Goal: Check status: Check status

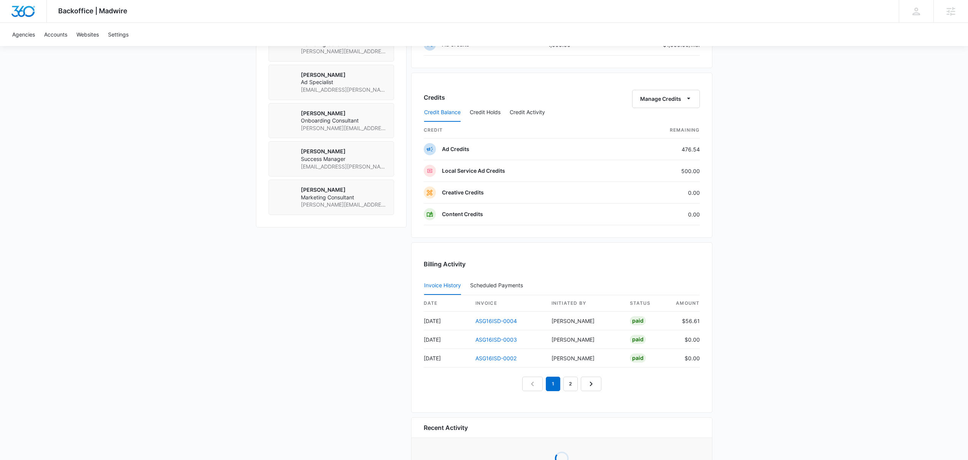
scroll to position [581, 0]
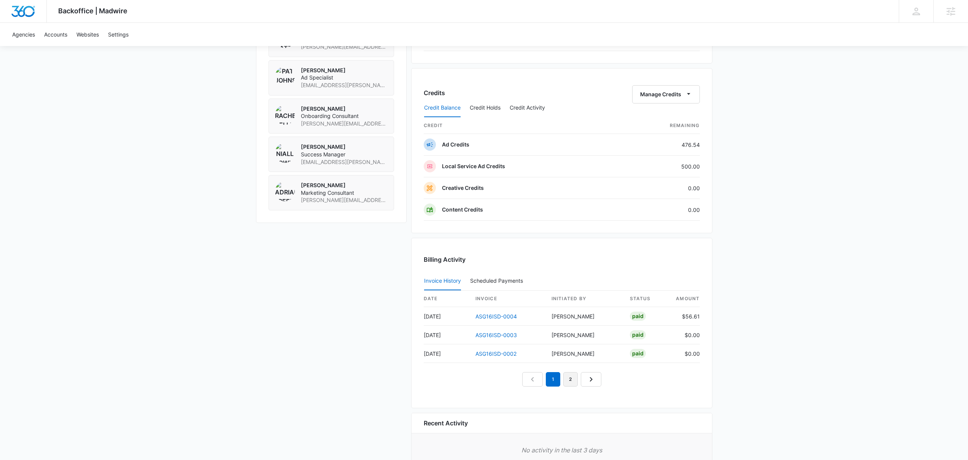
click at [572, 379] on link "2" at bounding box center [571, 379] width 14 height 14
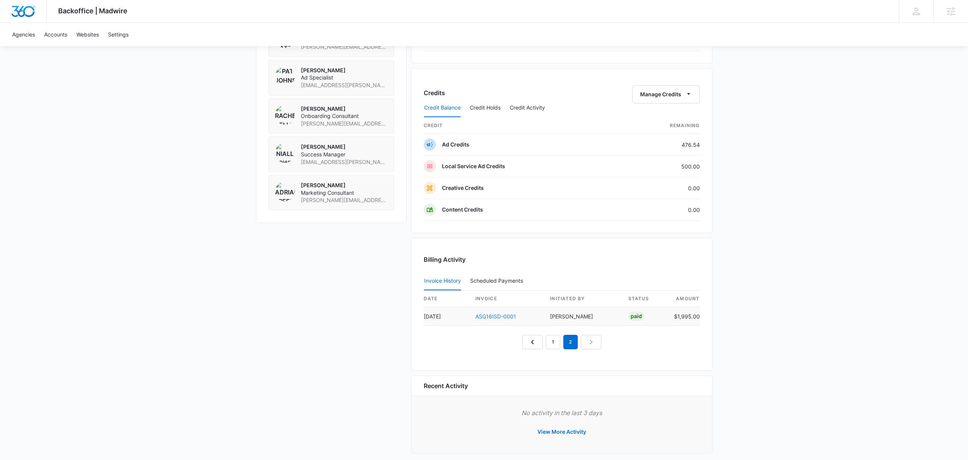
click at [505, 316] on link "ASG16ISD-0001" at bounding box center [496, 316] width 41 height 6
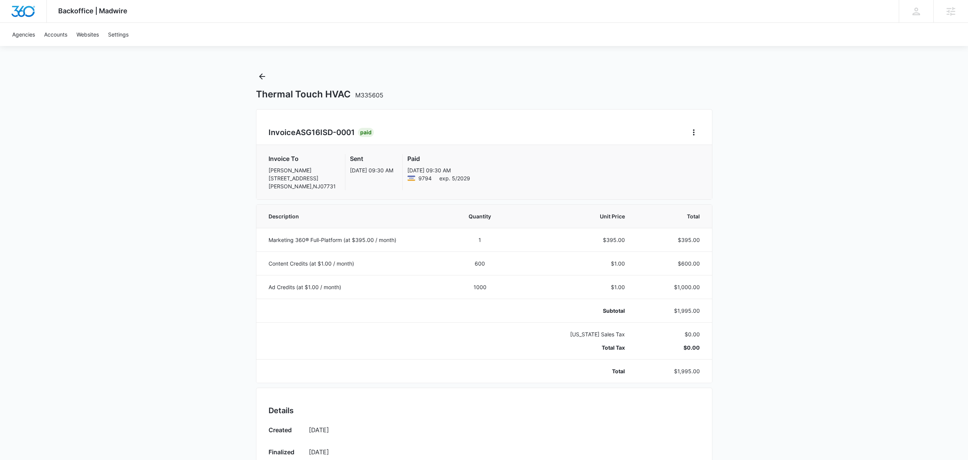
scroll to position [298, 0]
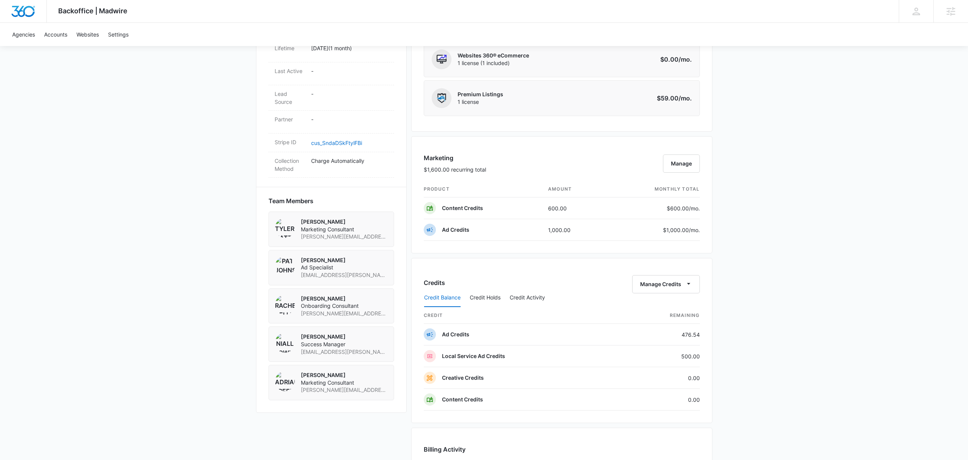
scroll to position [420, 0]
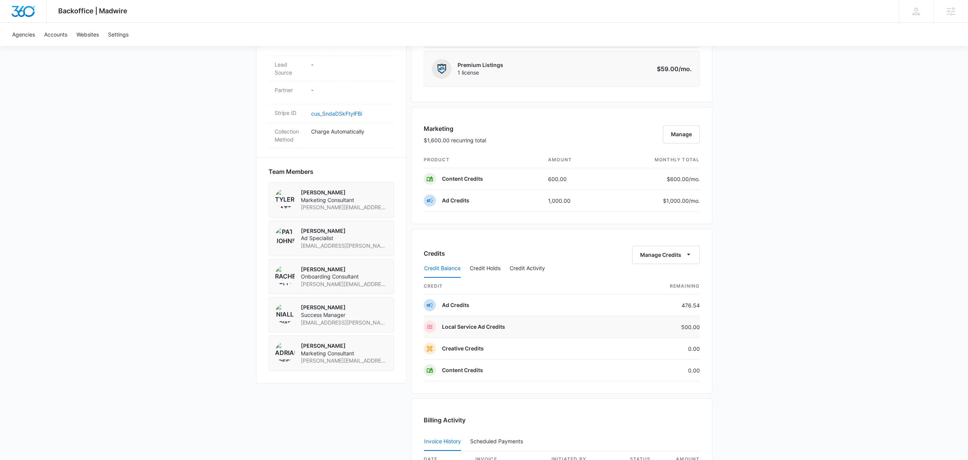
click at [487, 328] on p "Local Service Ad Credits" at bounding box center [473, 327] width 63 height 8
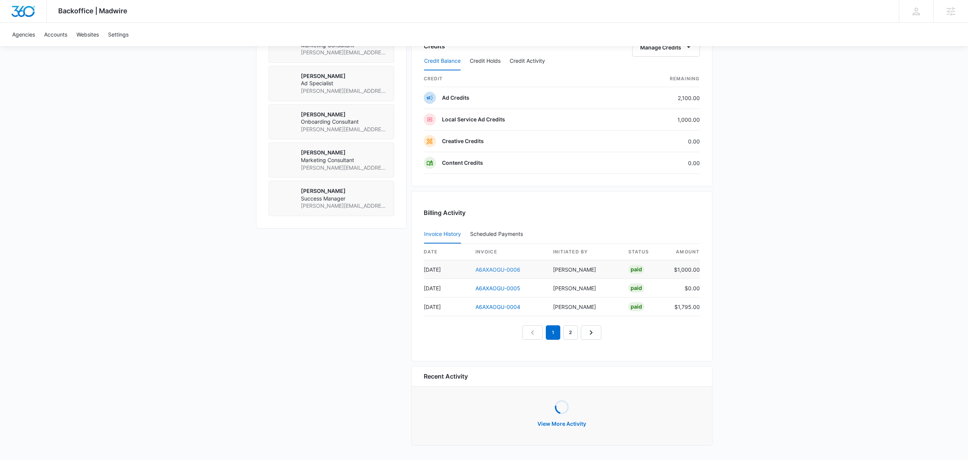
scroll to position [587, 0]
click at [497, 308] on link "A6AXAOGU-0004" at bounding box center [498, 308] width 45 height 6
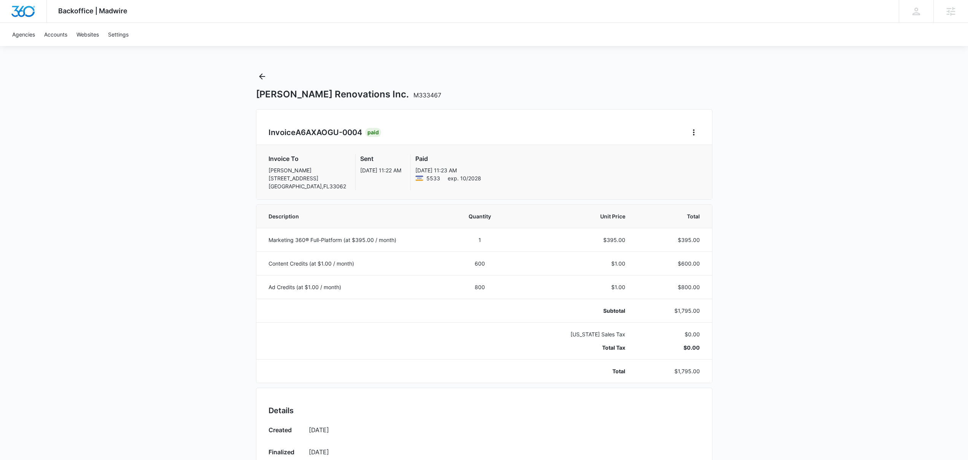
scroll to position [297, 0]
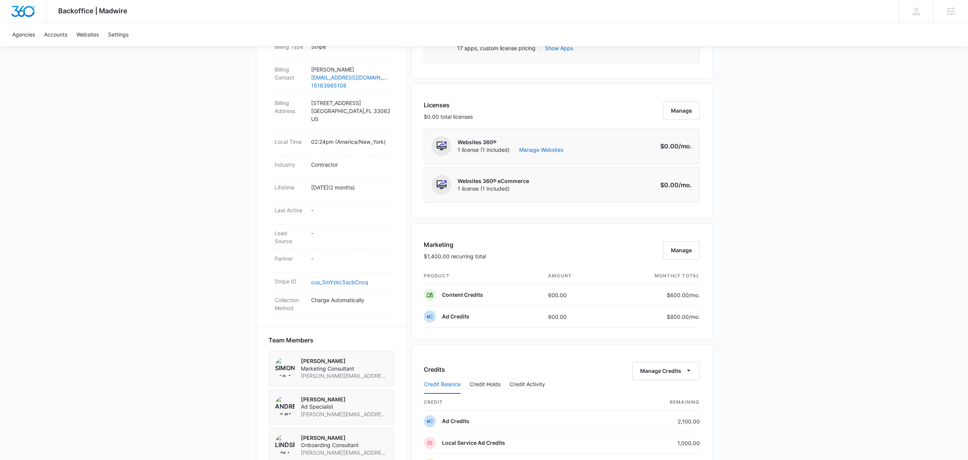
scroll to position [516, 0]
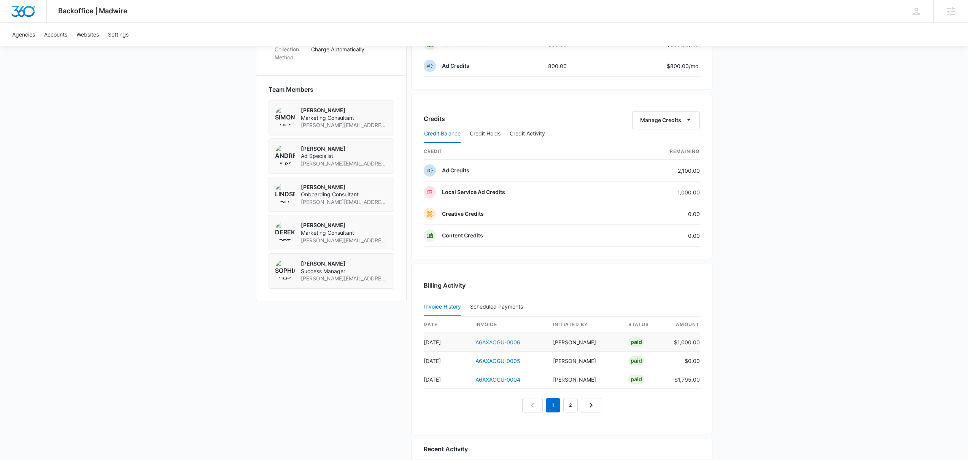
click at [504, 343] on link "A6AXAOGU-0006" at bounding box center [498, 342] width 45 height 6
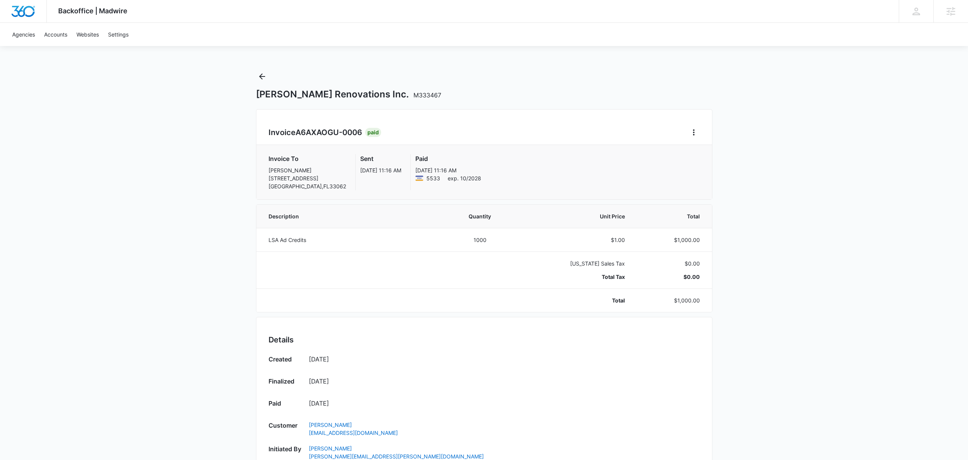
click at [371, 271] on td at bounding box center [351, 270] width 190 height 37
drag, startPoint x: 269, startPoint y: 240, endPoint x: 307, endPoint y: 240, distance: 38.1
click at [307, 240] on p "LSA Ad Credits" at bounding box center [353, 240] width 169 height 8
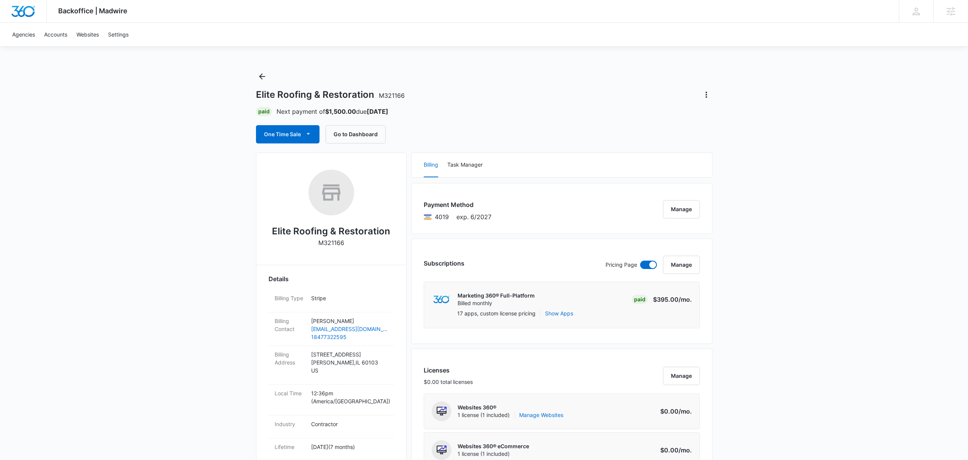
scroll to position [378, 0]
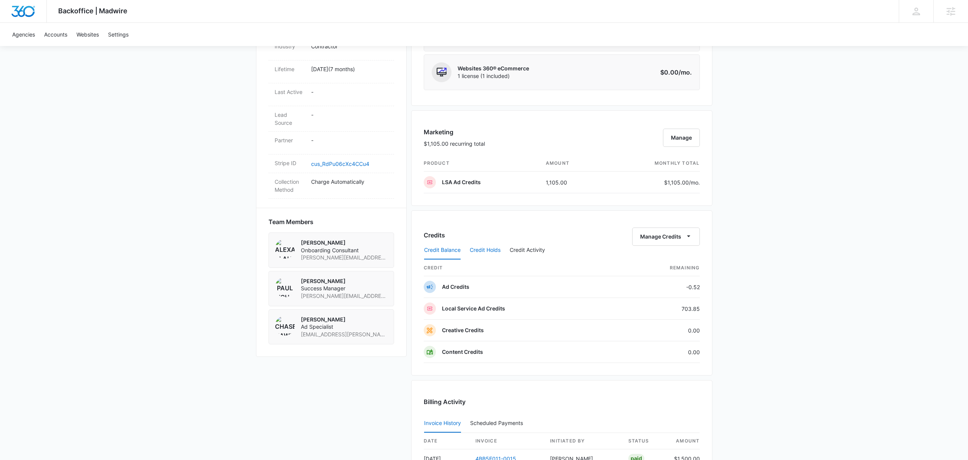
click at [495, 250] on button "Credit Holds" at bounding box center [485, 250] width 31 height 18
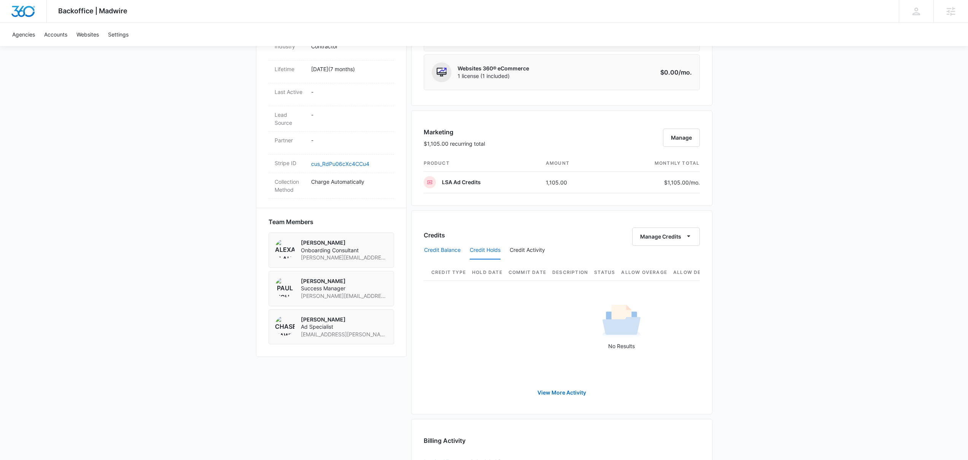
click at [451, 252] on button "Credit Balance" at bounding box center [442, 250] width 37 height 18
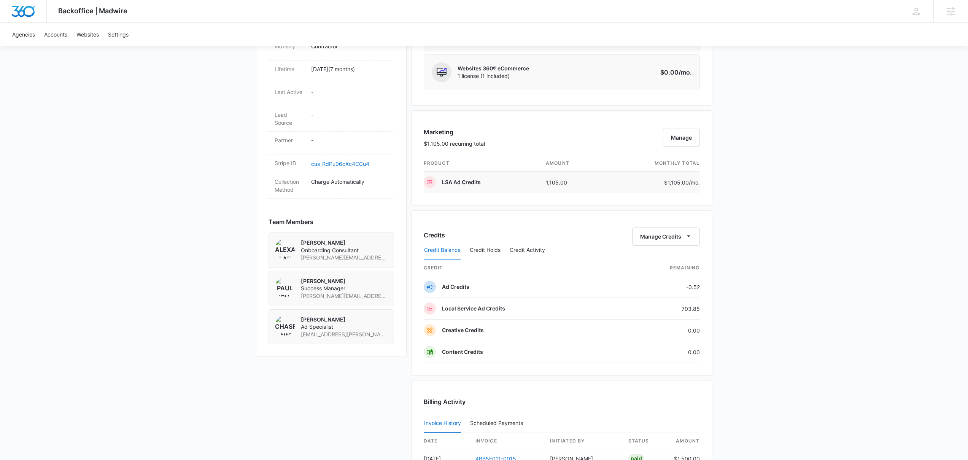
drag, startPoint x: 443, startPoint y: 183, endPoint x: 546, endPoint y: 188, distance: 102.4
click at [546, 188] on tr "LSA Ad Credits 1,105.00 $1,105.00 /mo." at bounding box center [562, 183] width 276 height 22
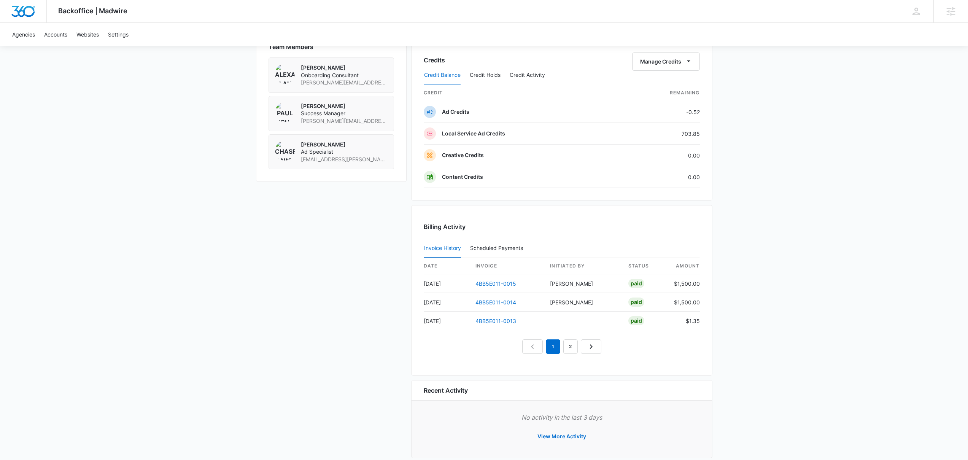
scroll to position [565, 0]
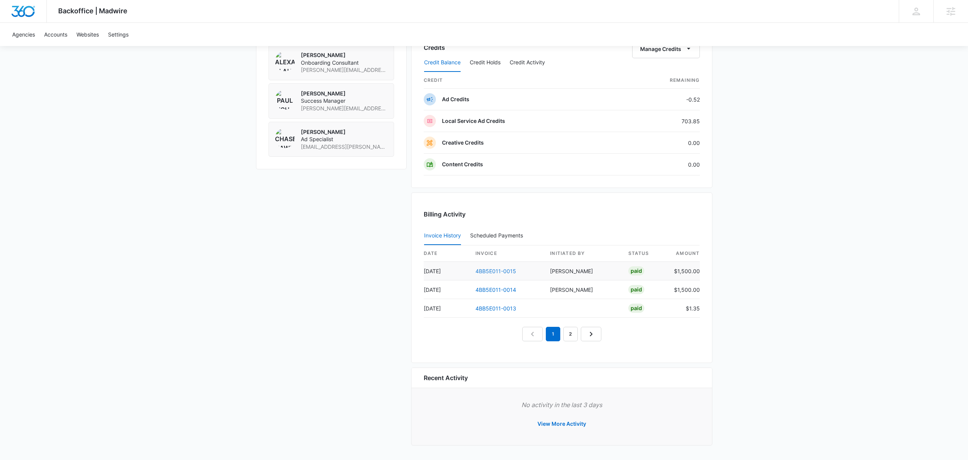
click at [500, 270] on link "4BB5E011-0015" at bounding box center [496, 271] width 41 height 6
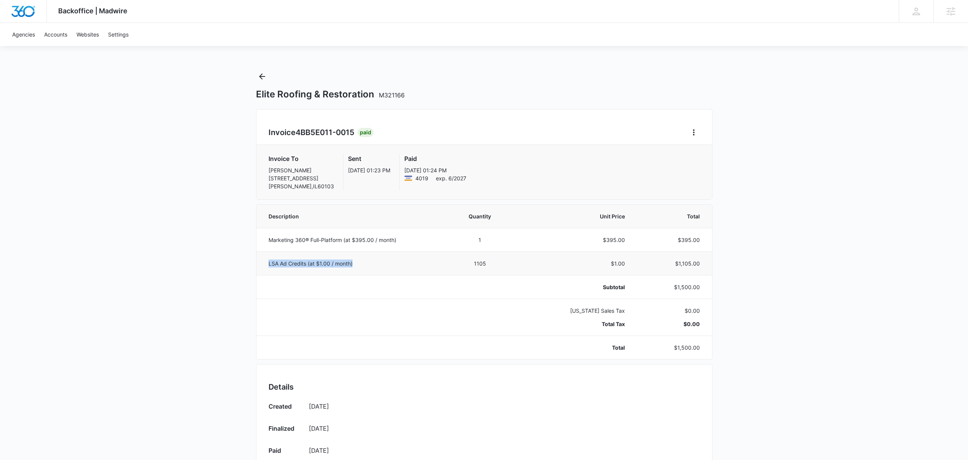
drag, startPoint x: 359, startPoint y: 263, endPoint x: 269, endPoint y: 261, distance: 89.4
click at [269, 261] on p "LSA Ad Credits (at $1.00 / month)" at bounding box center [353, 264] width 169 height 8
drag, startPoint x: 602, startPoint y: 240, endPoint x: 621, endPoint y: 240, distance: 18.6
click at [621, 240] on td "$395.00" at bounding box center [574, 240] width 121 height 24
drag, startPoint x: 406, startPoint y: 239, endPoint x: 269, endPoint y: 241, distance: 137.0
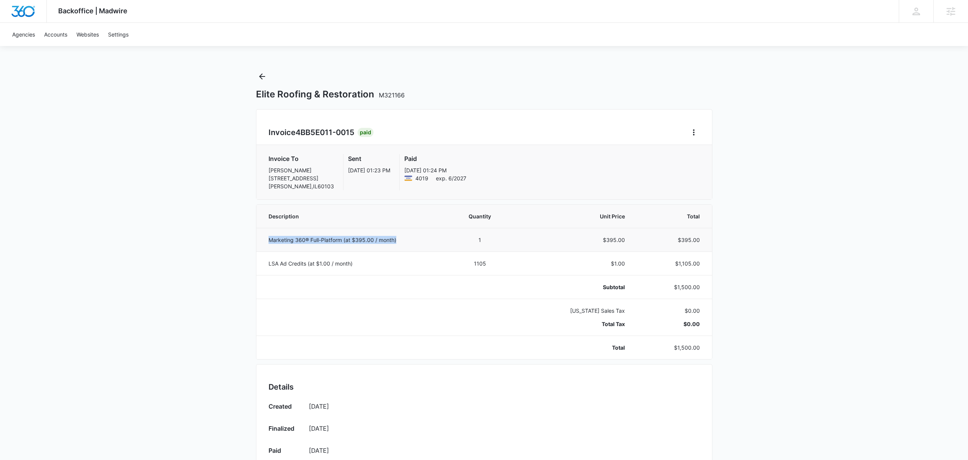
click at [269, 241] on p "Marketing 360® Full-Platform (at $395.00 / month)" at bounding box center [353, 240] width 169 height 8
drag, startPoint x: 699, startPoint y: 350, endPoint x: 771, endPoint y: 351, distance: 71.9
click at [677, 351] on p "$1,500.00" at bounding box center [671, 348] width 57 height 8
